Goal: Task Accomplishment & Management: Manage account settings

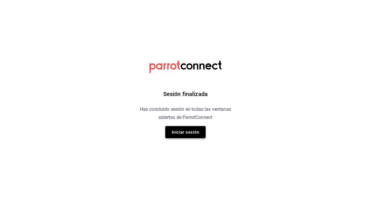
click at [181, 132] on button "Iniciar sesión" at bounding box center [185, 132] width 40 height 12
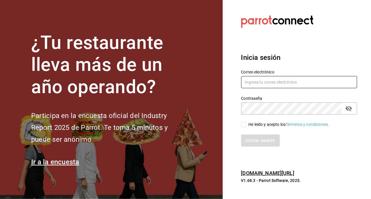
type input "rawrburger@hotmail.com"
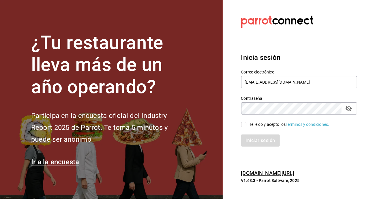
click at [244, 123] on input "He leído y acepto los Términos y condiciones." at bounding box center [243, 124] width 5 height 5
checkbox input "true"
click at [247, 139] on button "Iniciar sesión" at bounding box center [260, 140] width 39 height 12
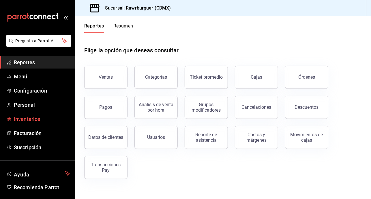
click at [30, 119] on span "Inventarios" at bounding box center [42, 119] width 56 height 8
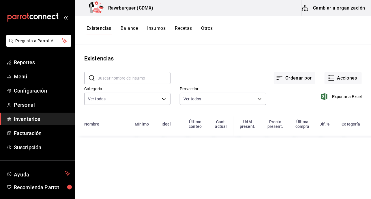
type input "eed63092-daea-45f6-95c1-76bc3e8fa5ec,c7b191f4-54fb-4e83-8bf0-170021e625bd,458f8…"
click at [134, 30] on button "Balance" at bounding box center [129, 30] width 17 height 10
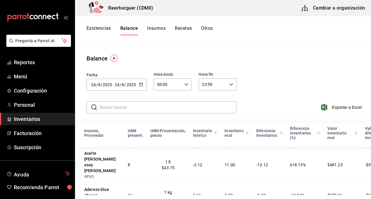
click at [103, 28] on button "Existencias" at bounding box center [99, 30] width 25 height 10
click at [98, 27] on button "Existencias" at bounding box center [99, 30] width 25 height 10
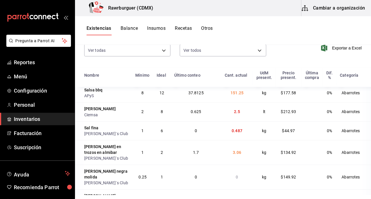
scroll to position [70, 0]
